Goal: Information Seeking & Learning: Learn about a topic

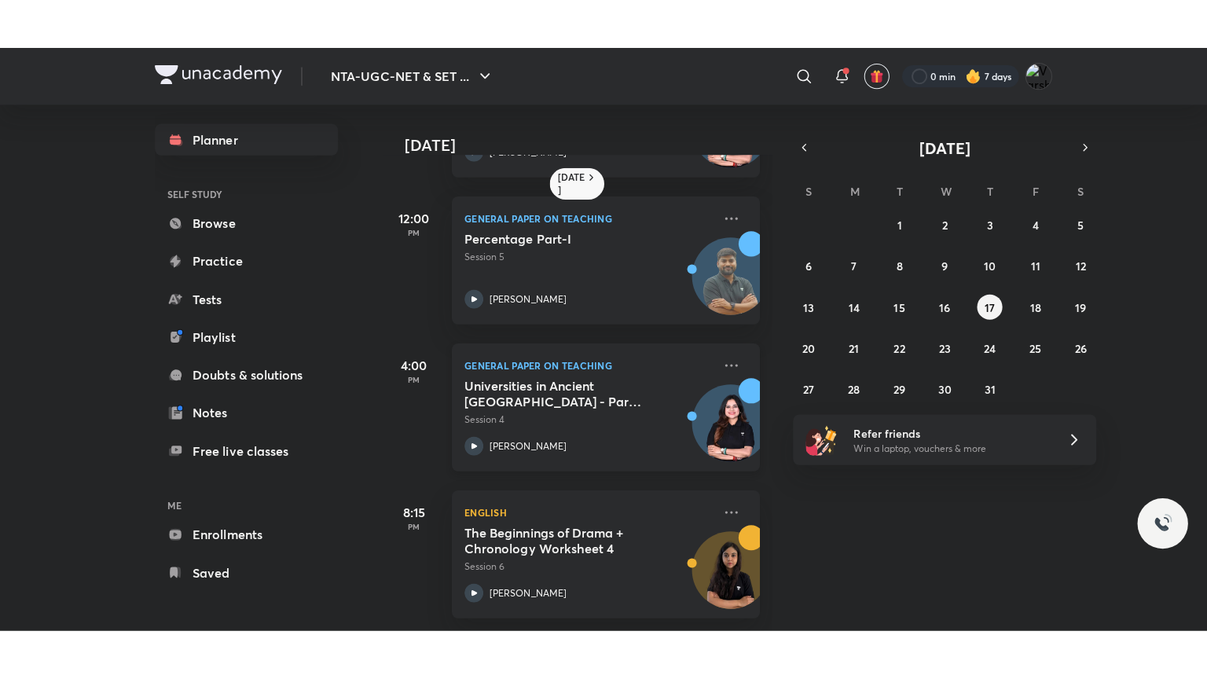
scroll to position [135, 0]
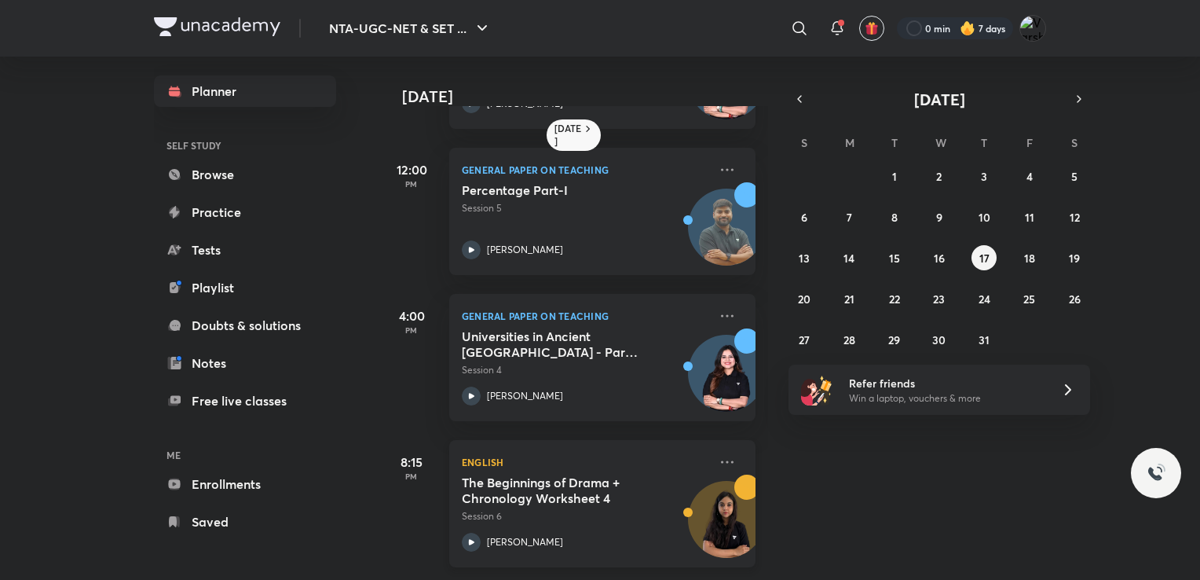
click at [511, 476] on h5 "The Beginnings of Drama + Chronology Worksheet 4" at bounding box center [560, 489] width 196 height 31
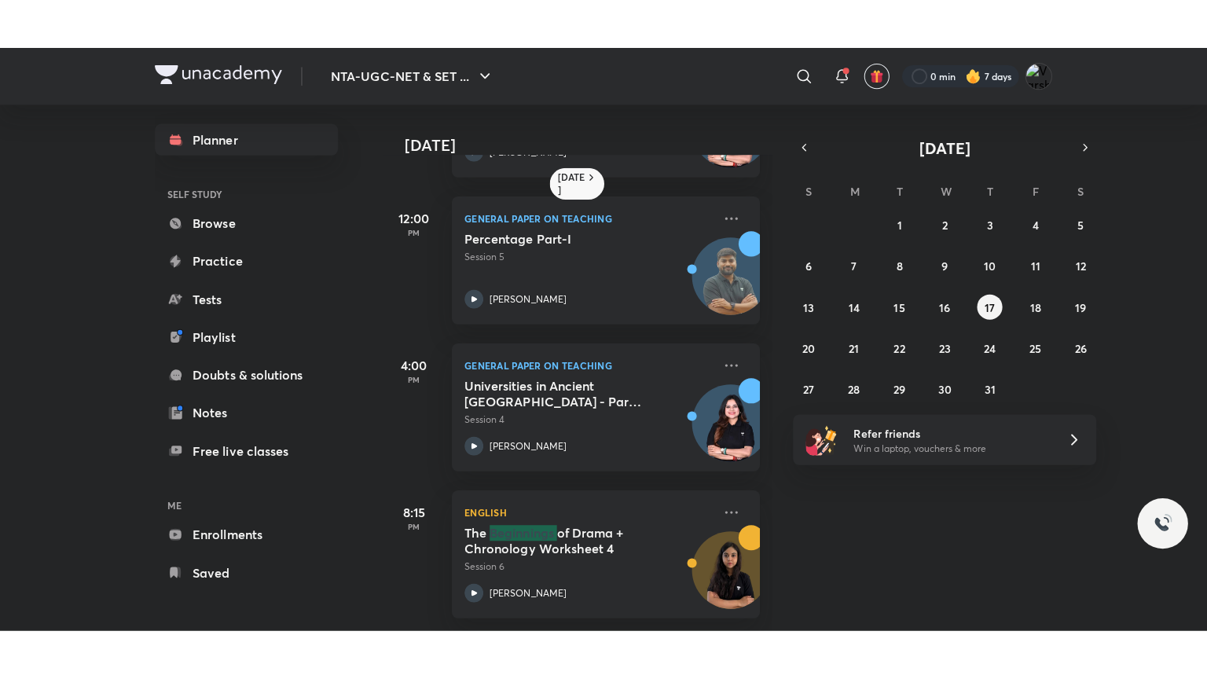
scroll to position [37, 0]
